Goal: Check status: Check status

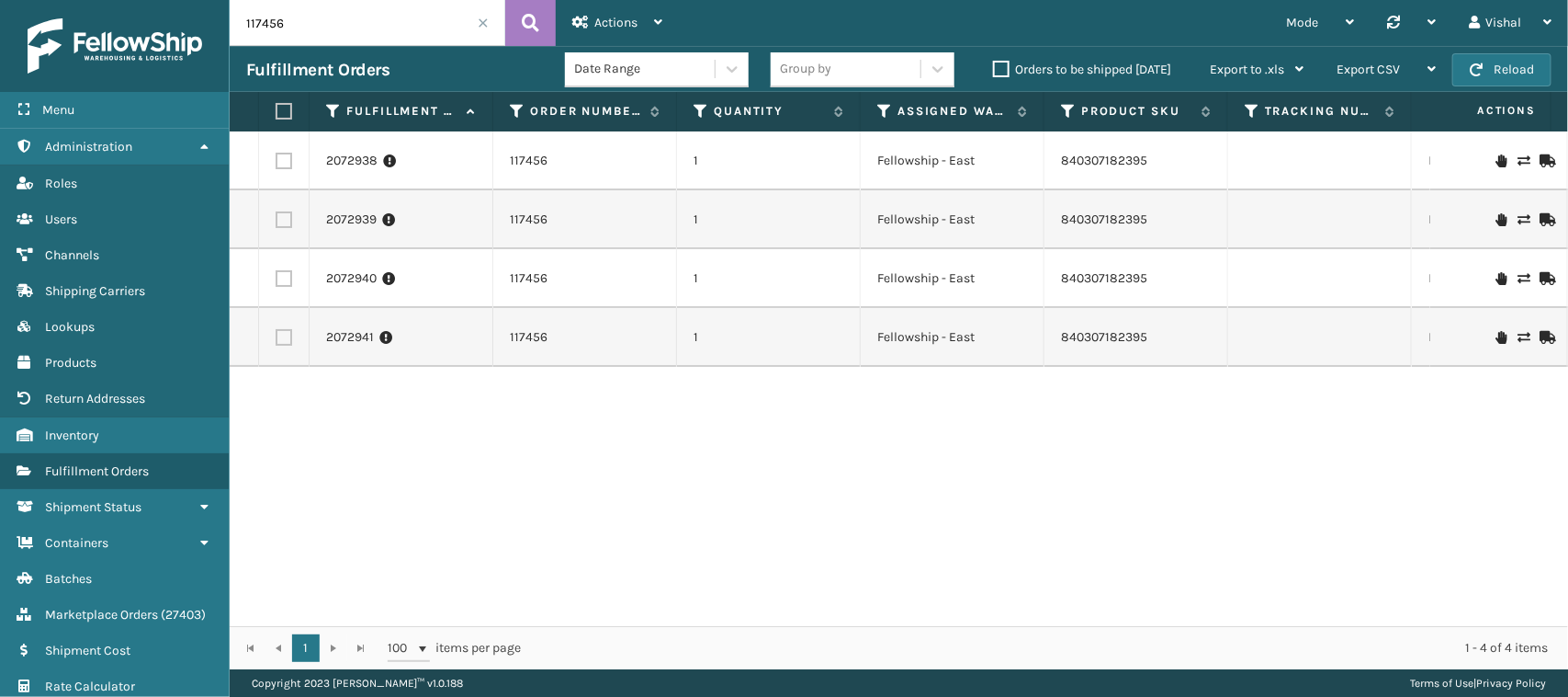
scroll to position [0, 549]
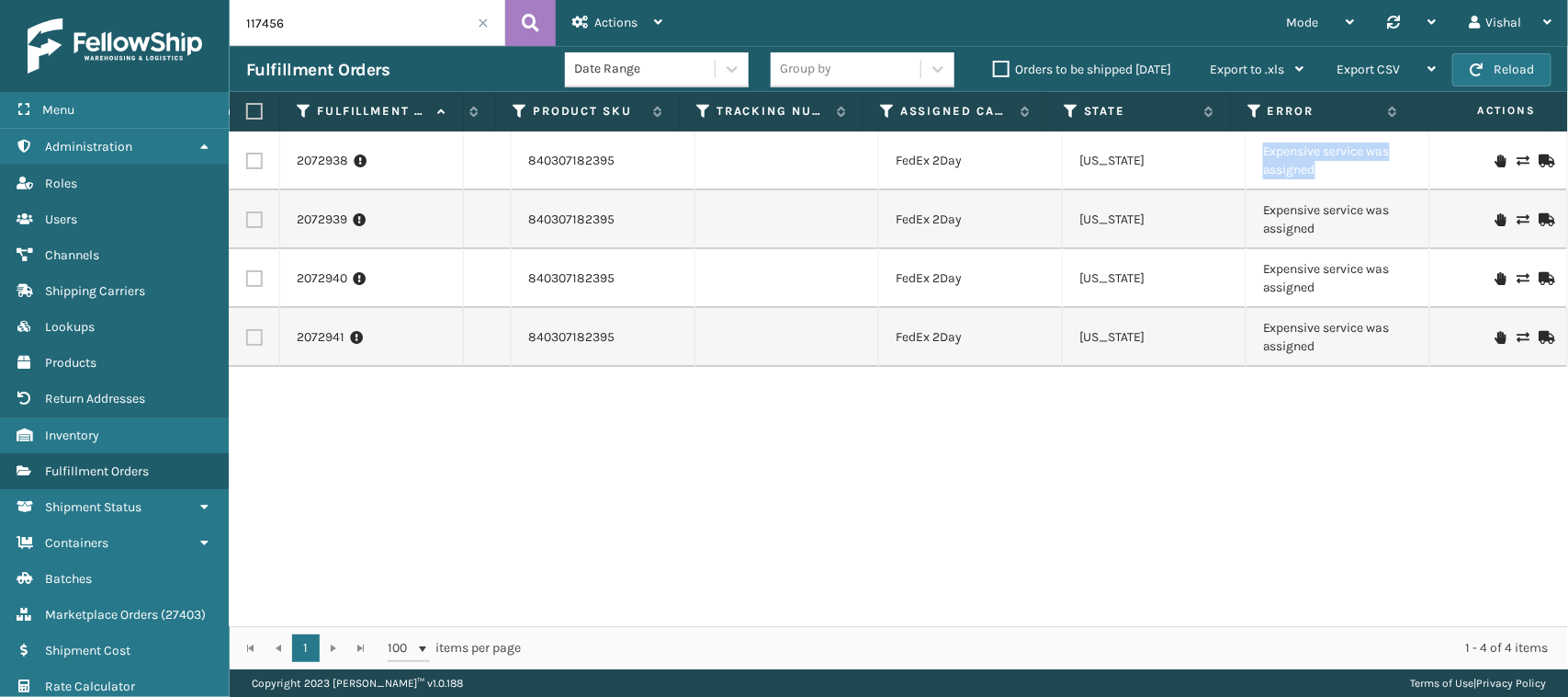
drag, startPoint x: 1301, startPoint y: 174, endPoint x: 1241, endPoint y: 155, distance: 62.9
click at [1247, 155] on td "Expensive service was assigned" at bounding box center [1339, 160] width 184 height 59
copy td "Expensive service was assigned"
drag, startPoint x: 1145, startPoint y: 499, endPoint x: 1131, endPoint y: 504, distance: 14.9
click at [1146, 499] on div "2072938 117456 1 Fellowship - East 840307182395 FedEx 2Day [US_STATE] Expensive…" at bounding box center [899, 378] width 1339 height 494
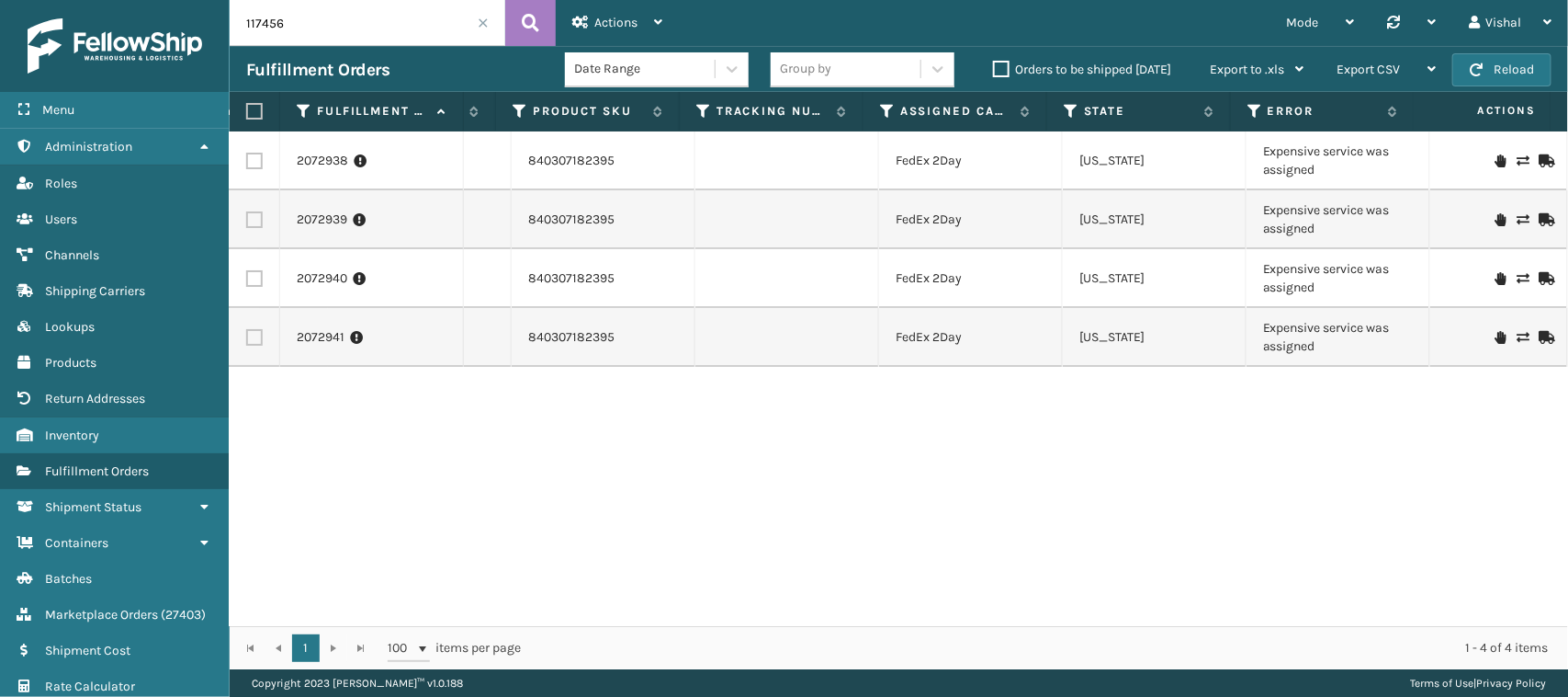
click at [332, 10] on input "117456" at bounding box center [367, 23] width 276 height 46
paste input "2-1098909-4677045"
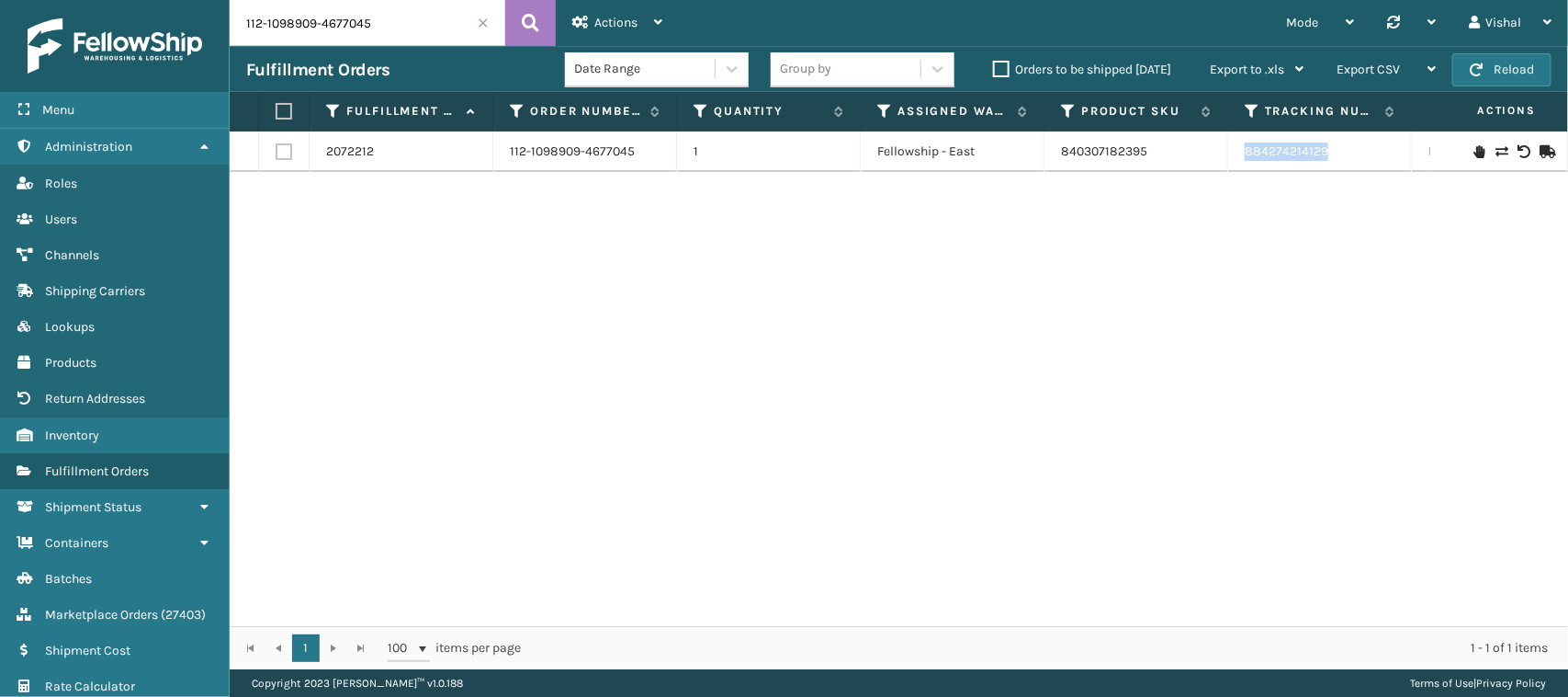
drag, startPoint x: 1223, startPoint y: 155, endPoint x: 1371, endPoint y: 157, distance: 148.0
click at [1371, 157] on tr "2072212 112-1098909-4677045 1 Fellowship - East 840307182395 884274214129 FedEx…" at bounding box center [1164, 151] width 1871 height 40
copy tr "884274214129"
click at [411, 25] on input "112-1098909-4677045" at bounding box center [367, 23] width 276 height 46
paste input "1-0771134-6551400"
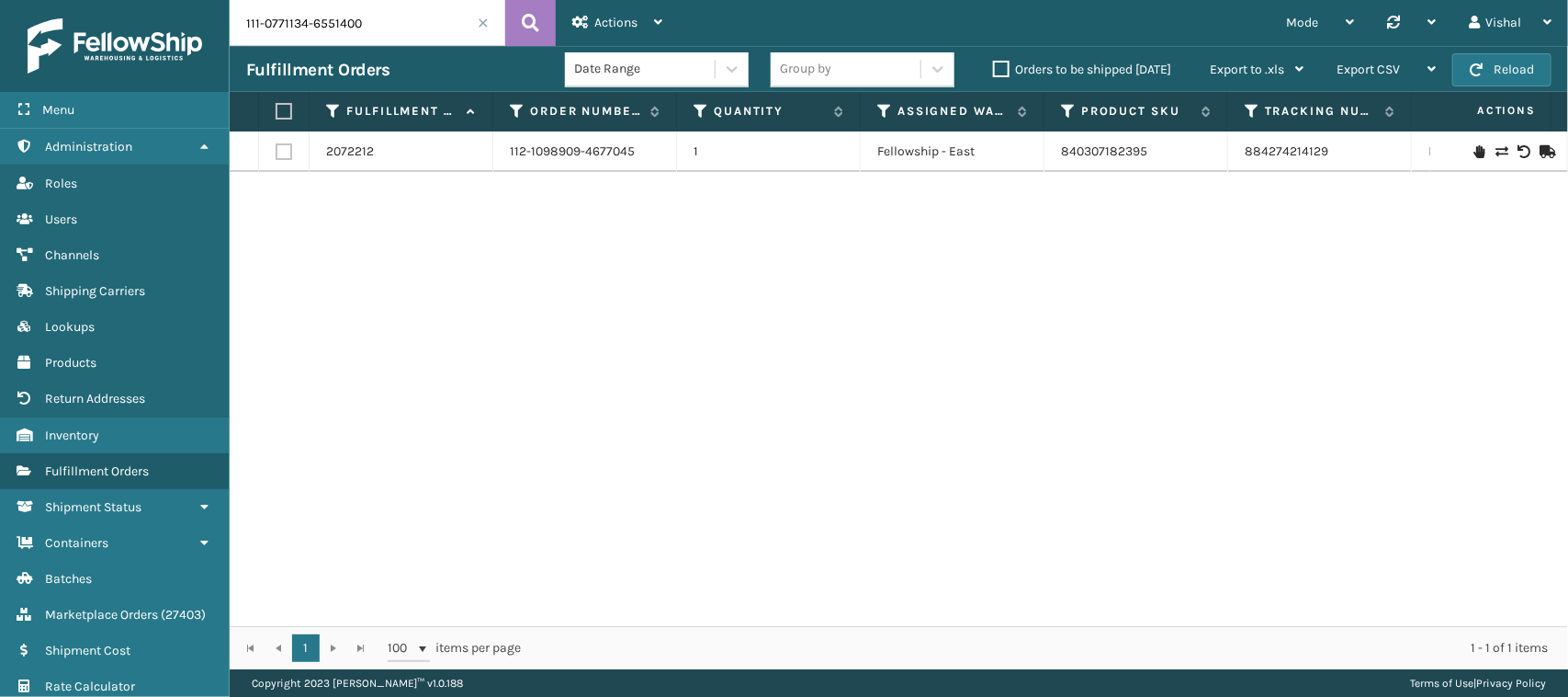
type input "111-0771134-6551400"
drag, startPoint x: 1229, startPoint y: 158, endPoint x: 1441, endPoint y: 162, distance: 212.0
click at [1441, 162] on tr "2072567 111-0771134-6551400 1 Fellowship - East 840307182395 884278296801 FedEx…" at bounding box center [1164, 151] width 1871 height 40
copy tr "884278296801 FedEx Home Delivery [US_STATE]"
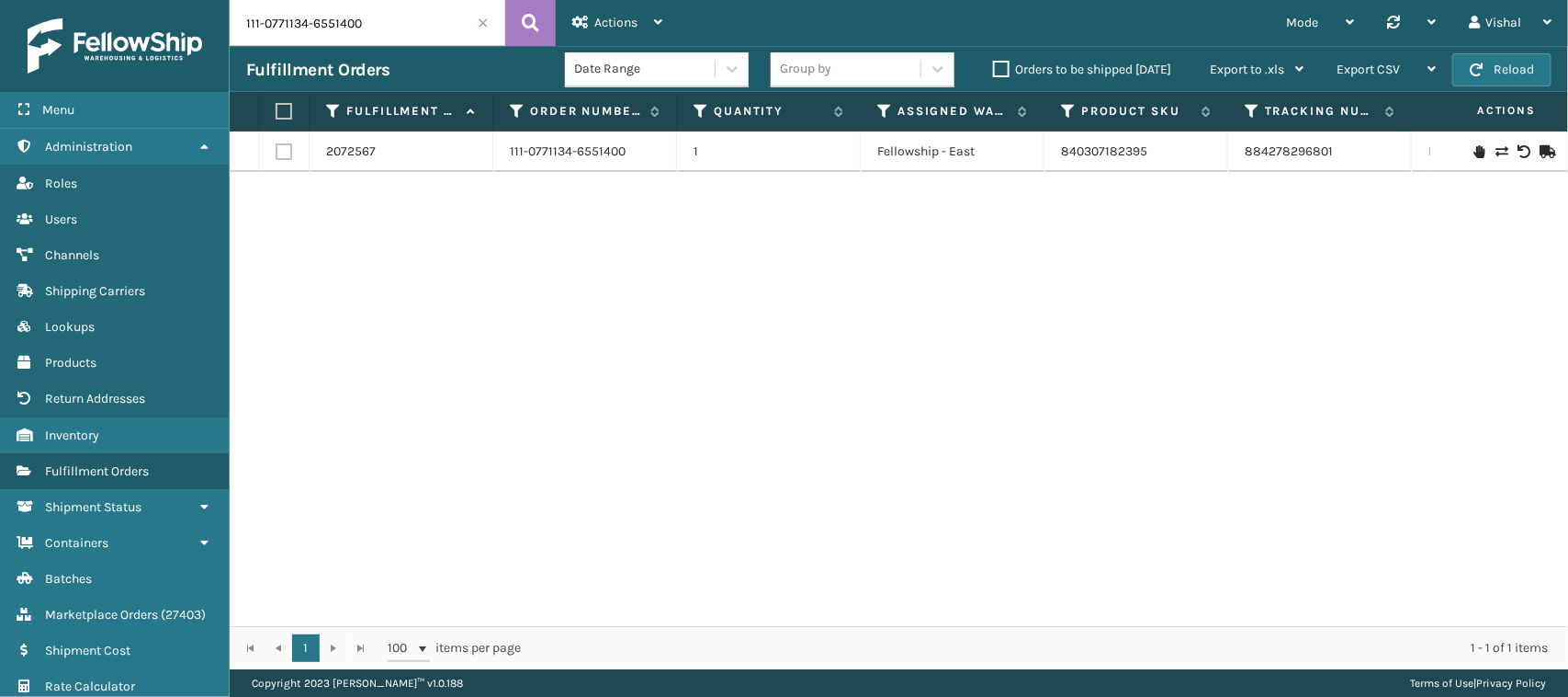
click at [1202, 265] on div "2072567 111-0771134-6551400 1 Fellowship - East 840307182395 884278296801 FedEx…" at bounding box center [899, 378] width 1339 height 494
drag, startPoint x: 1237, startPoint y: 158, endPoint x: 1353, endPoint y: 158, distance: 116.0
click at [1353, 158] on td "884278296801" at bounding box center [1320, 151] width 184 height 40
copy link "884278296801"
